Goal: Book appointment/travel/reservation

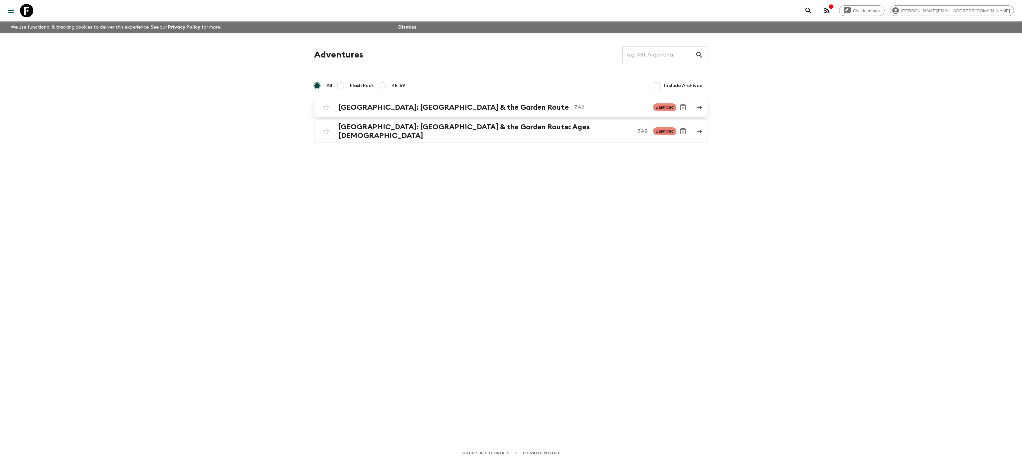
click at [376, 106] on h2 "[GEOGRAPHIC_DATA]: [GEOGRAPHIC_DATA] & the Garden Route" at bounding box center [453, 107] width 230 height 9
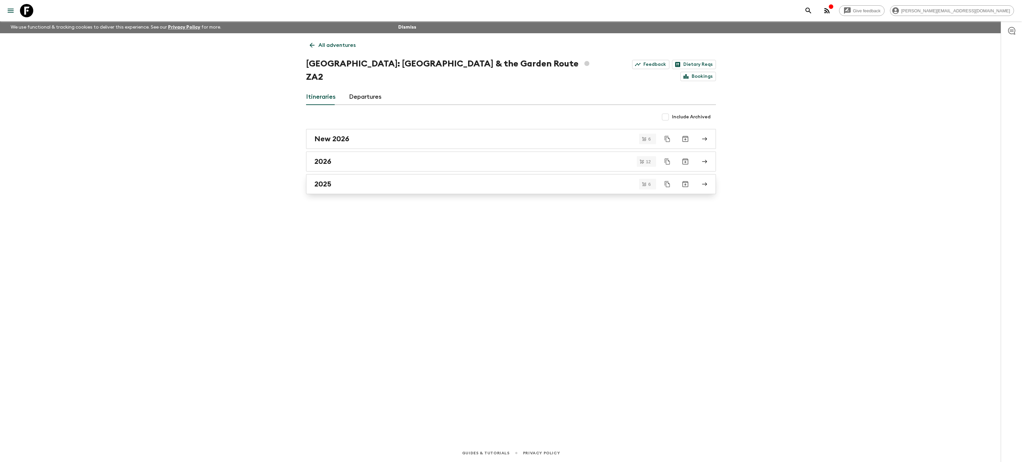
click at [374, 180] on div "2025" at bounding box center [504, 184] width 380 height 9
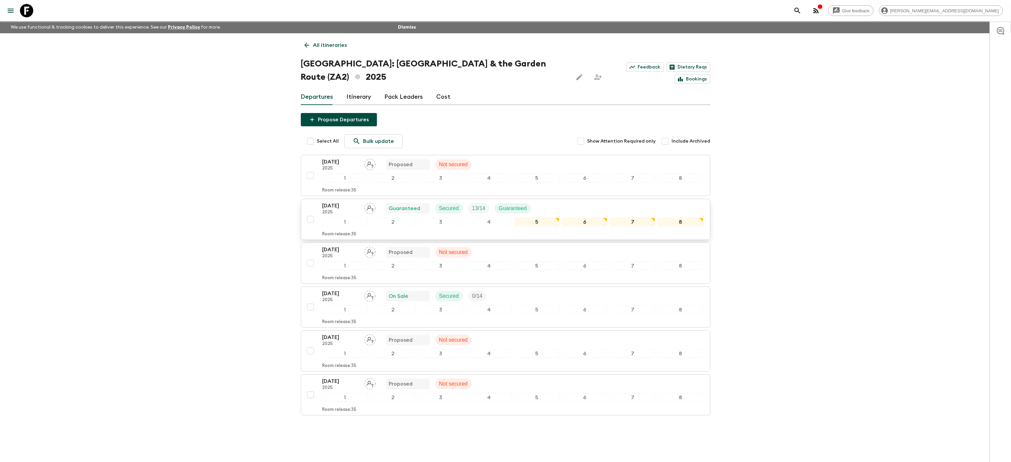
click at [563, 202] on div "[DATE] 2025 Guaranteed Secured 13 / 14 Guaranteed" at bounding box center [513, 208] width 381 height 13
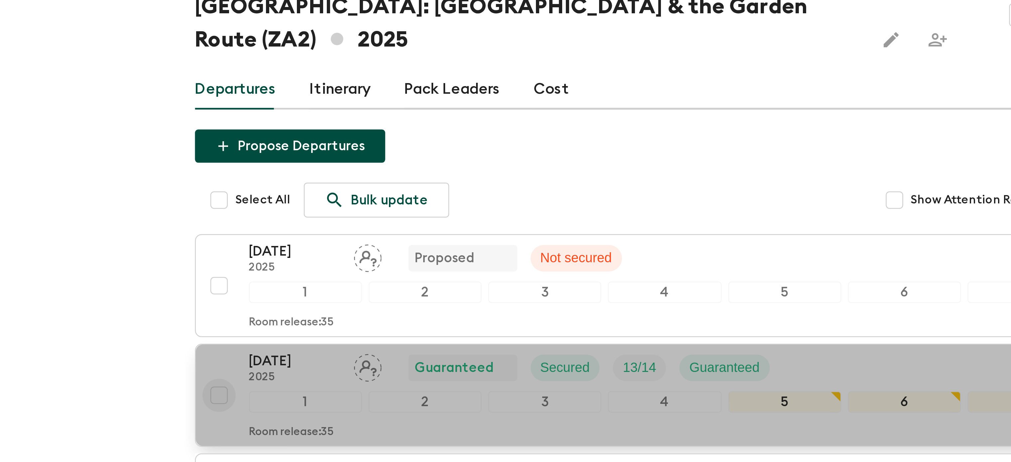
click at [312, 213] on input "checkbox" at bounding box center [310, 219] width 13 height 13
checkbox input "true"
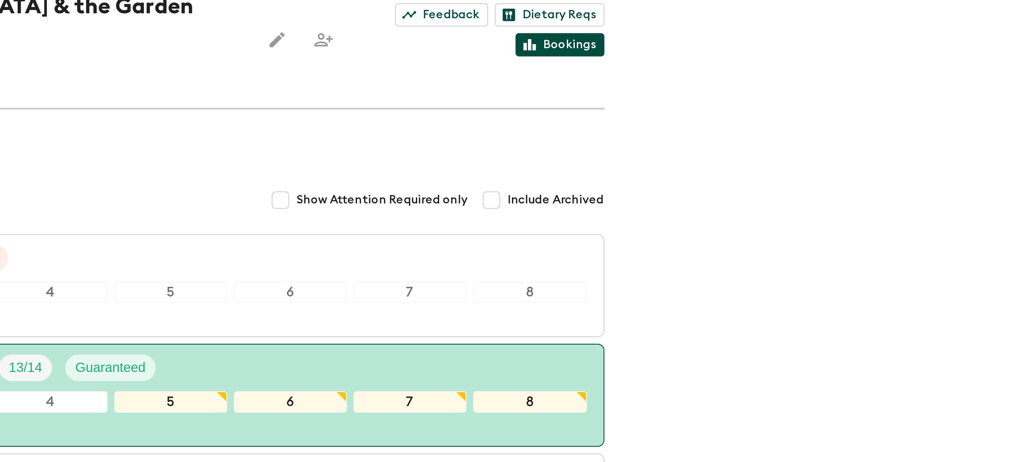
click at [697, 74] on link "Bookings" at bounding box center [693, 78] width 36 height 9
